Goal: Task Accomplishment & Management: Manage account settings

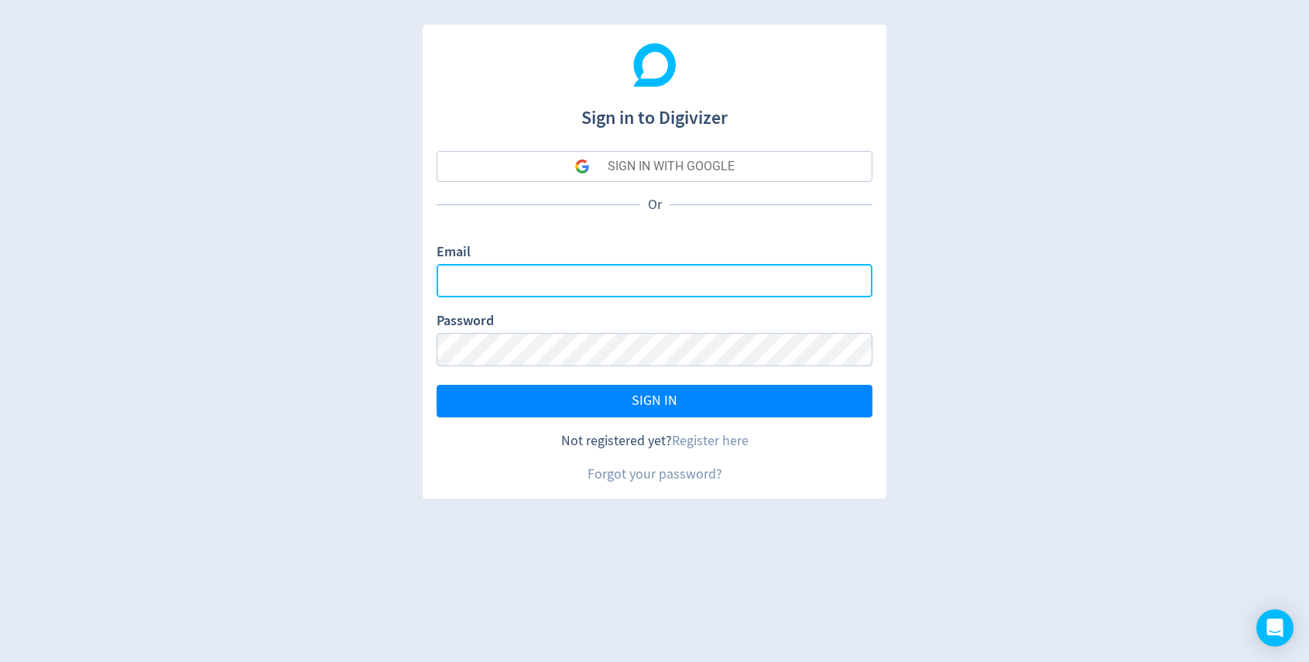
click at [505, 284] on input "Email" at bounding box center [654, 280] width 436 height 33
type input "[PERSON_NAME][EMAIL_ADDRESS][DOMAIN_NAME]"
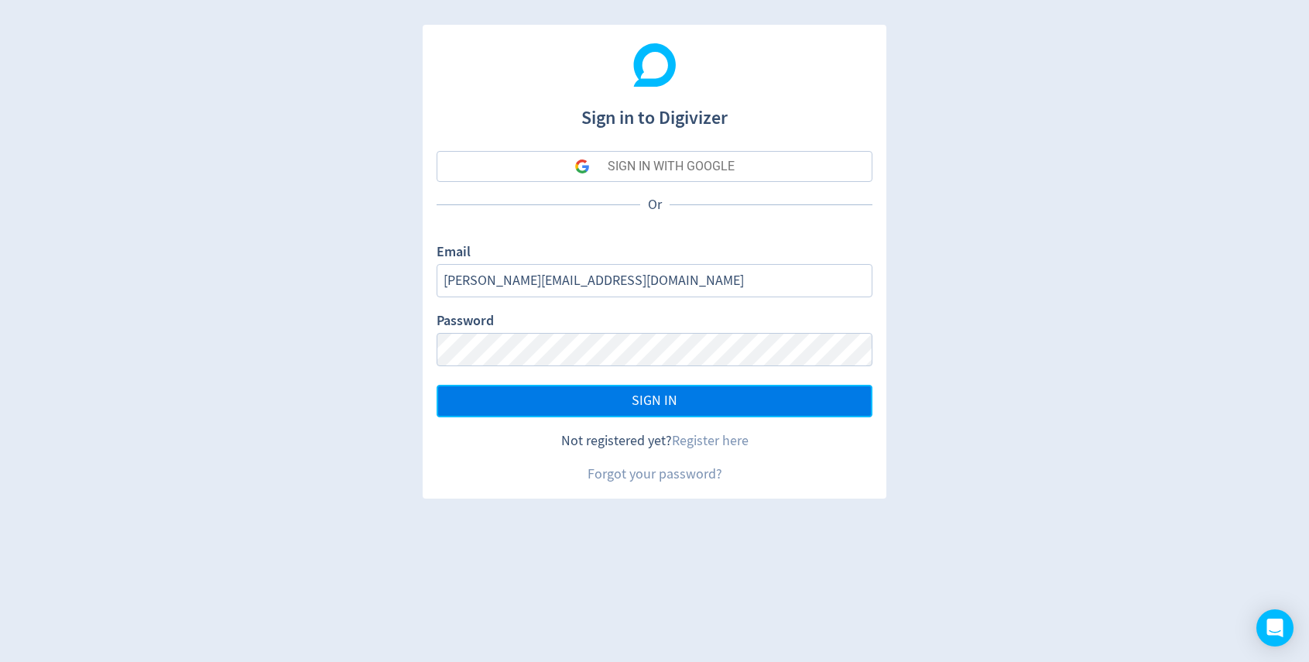
click at [555, 394] on button "SIGN IN" at bounding box center [654, 401] width 436 height 33
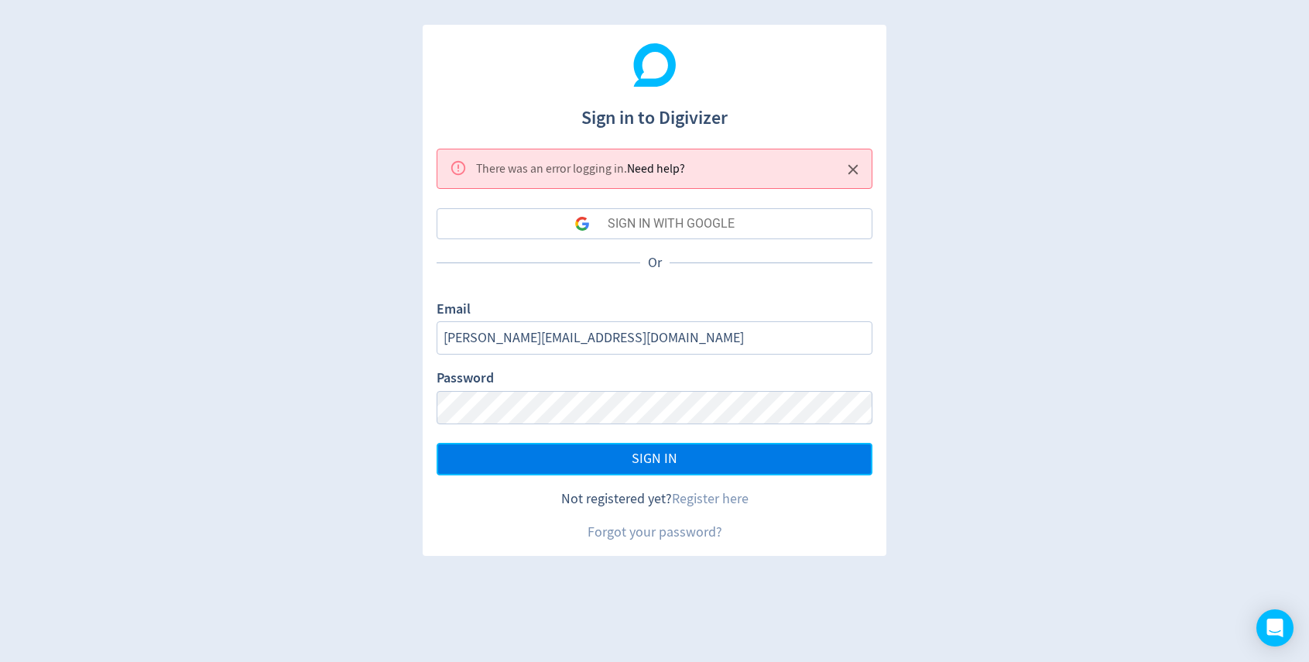
click at [672, 455] on span "SIGN IN" at bounding box center [654, 459] width 46 height 14
click at [637, 536] on link "Forgot your password?" at bounding box center [654, 532] width 135 height 18
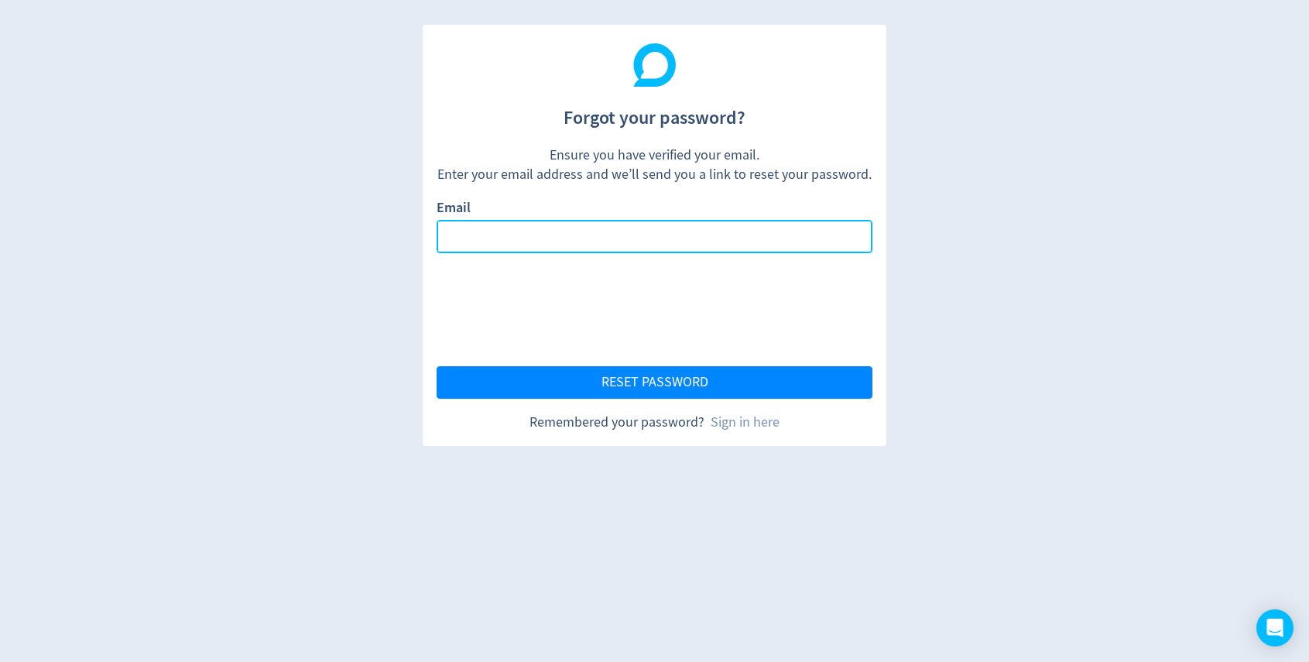
click at [532, 228] on input "Email" at bounding box center [654, 236] width 436 height 33
type input "[PERSON_NAME][EMAIL_ADDRESS][DOMAIN_NAME]"
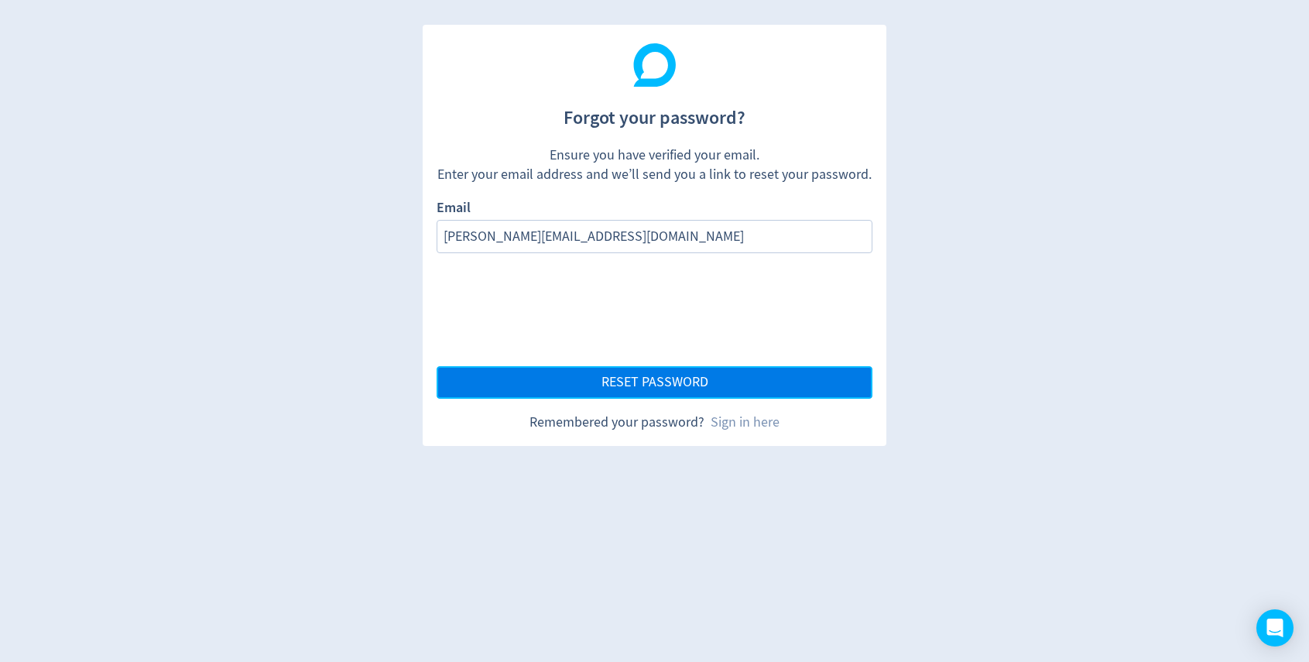
click at [682, 384] on span "RESET PASSWORD" at bounding box center [654, 382] width 107 height 14
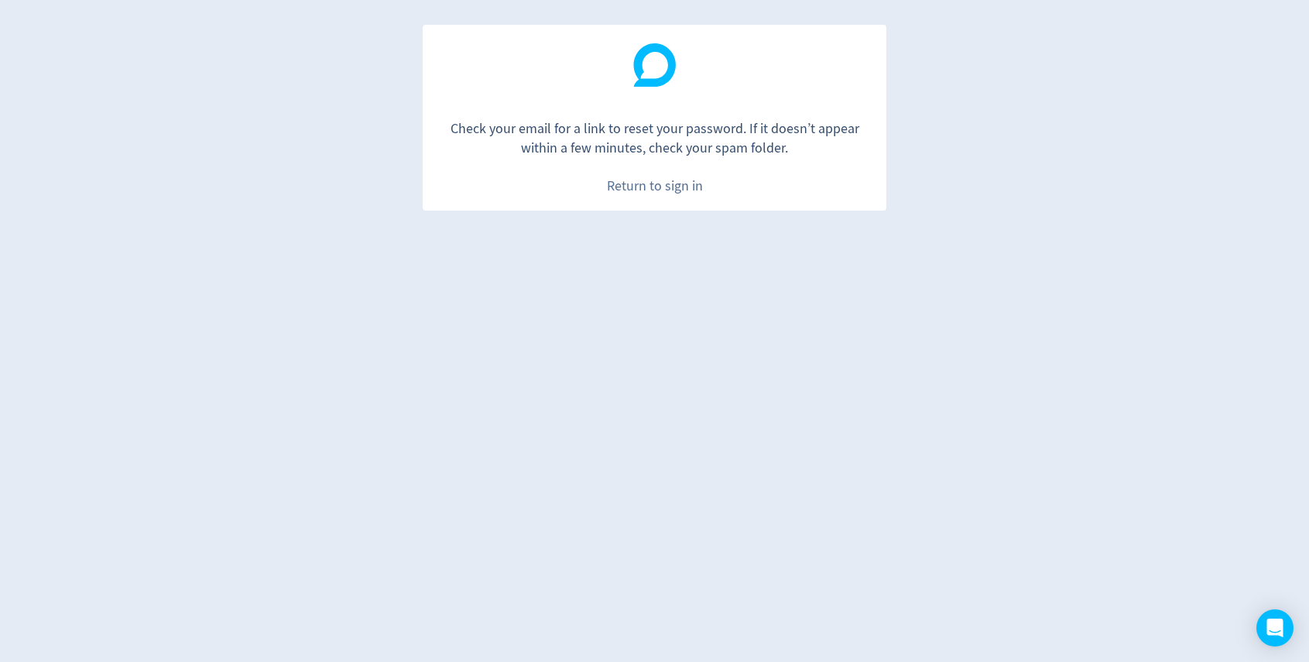
click at [666, 189] on link "Return to sign in" at bounding box center [655, 186] width 96 height 18
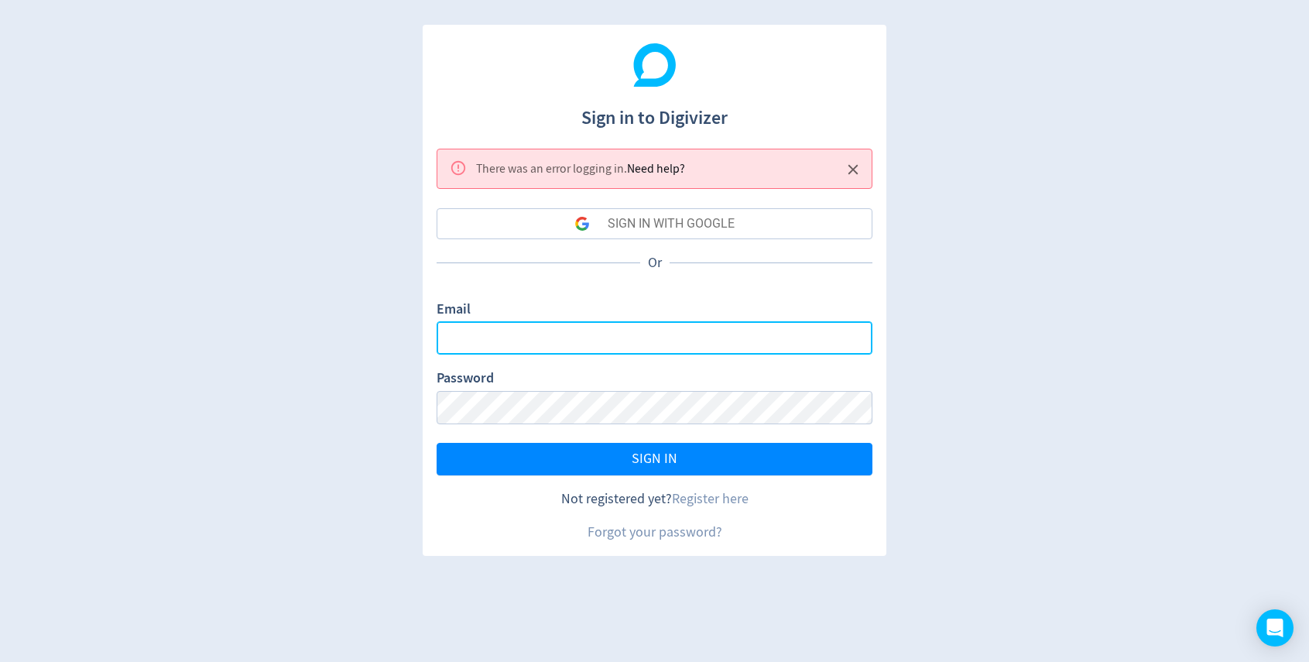
click at [511, 340] on input "Email" at bounding box center [654, 337] width 436 height 33
type input "[PERSON_NAME][EMAIL_ADDRESS][DOMAIN_NAME]"
